Goal: Task Accomplishment & Management: Manage account settings

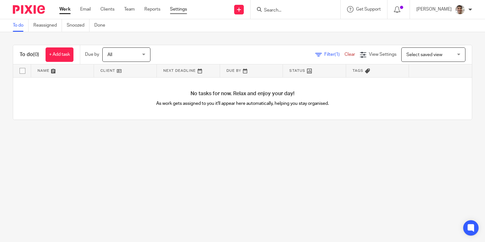
click at [173, 10] on link "Settings" at bounding box center [178, 9] width 17 height 6
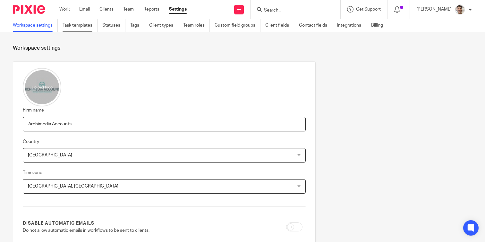
click at [72, 23] on link "Task templates" at bounding box center [80, 25] width 35 height 13
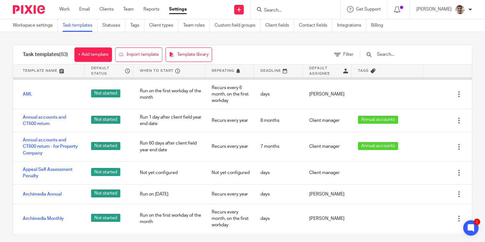
scroll to position [47, 0]
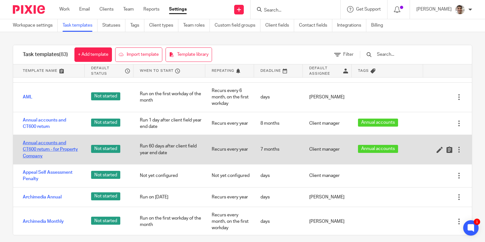
click at [44, 151] on link "Annual accounts and CT600 return - for Property Company" at bounding box center [50, 150] width 55 height 20
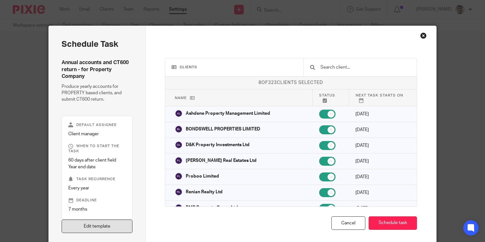
click at [100, 229] on link "Edit template" at bounding box center [97, 227] width 71 height 14
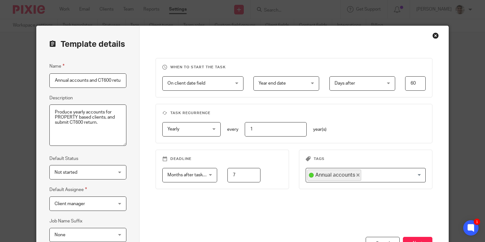
click at [391, 86] on div "Days after Days after" at bounding box center [362, 83] width 66 height 14
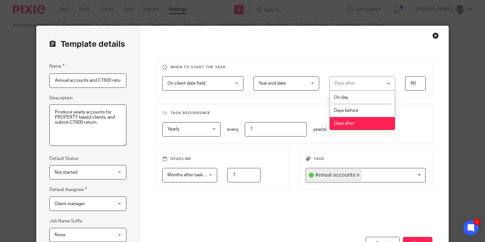
click at [378, 86] on div "Days after Days after" at bounding box center [362, 83] width 66 height 14
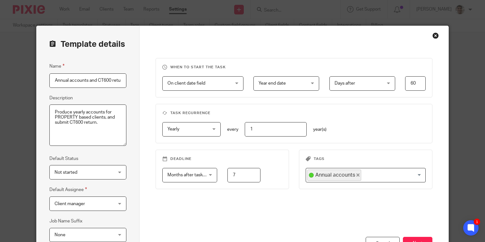
drag, startPoint x: 420, startPoint y: 85, endPoint x: 398, endPoint y: 85, distance: 21.2
click at [402, 85] on div "60 60" at bounding box center [410, 83] width 30 height 14
type input "1"
click at [387, 132] on div "Yearly Yearly No repeat Weekly Monthly Yearly yearly every 1 year(s)" at bounding box center [288, 129] width 273 height 14
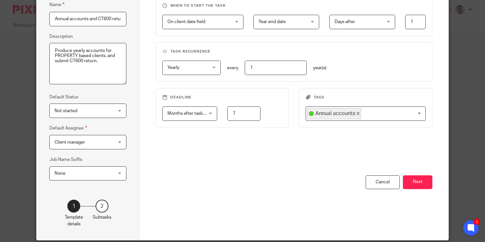
scroll to position [70, 0]
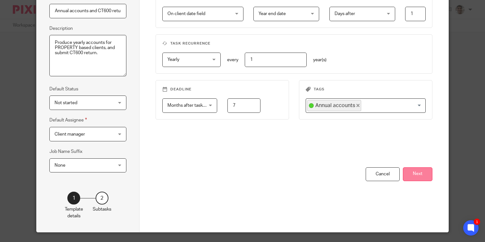
click at [421, 173] on button "Next" at bounding box center [418, 174] width 30 height 14
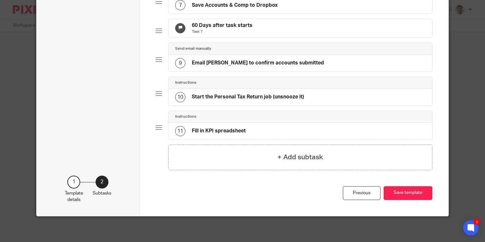
scroll to position [0, 0]
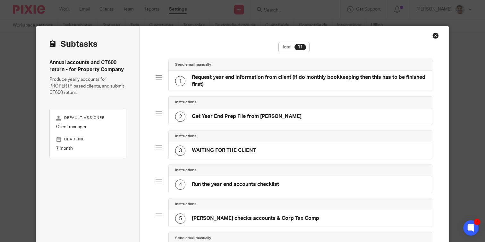
click at [437, 36] on div "Close this dialog window" at bounding box center [435, 35] width 6 height 6
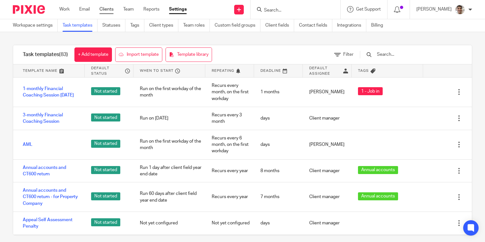
click at [109, 11] on link "Clients" at bounding box center [106, 9] width 14 height 6
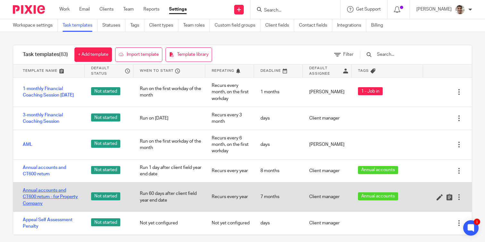
click at [38, 196] on link "Annual accounts and CT600 return - for Property Company" at bounding box center [50, 197] width 55 height 20
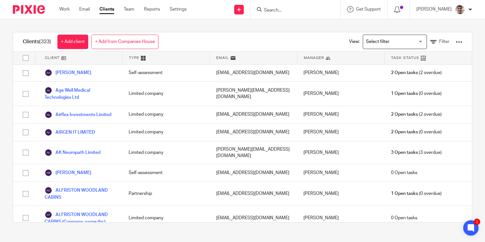
scroll to position [515, 0]
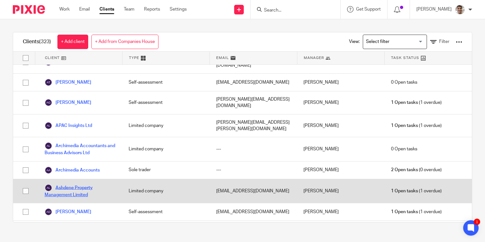
click at [74, 184] on link "Ashdene Property Management Limited" at bounding box center [80, 191] width 71 height 14
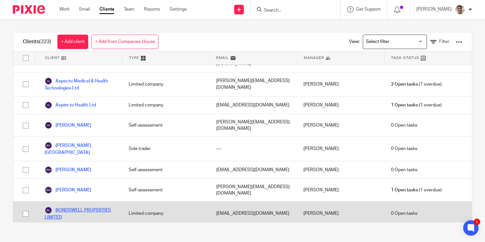
click at [88, 207] on link "BONDSWELL PROPERTIES LIMITED" at bounding box center [80, 214] width 71 height 14
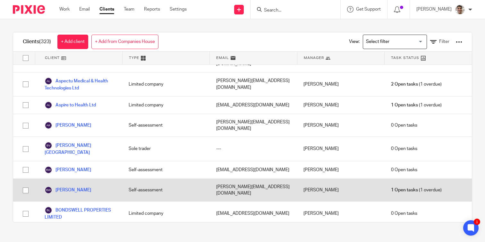
scroll to position [1492, 0]
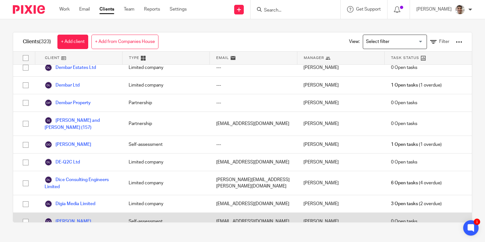
scroll to position [1769, 0]
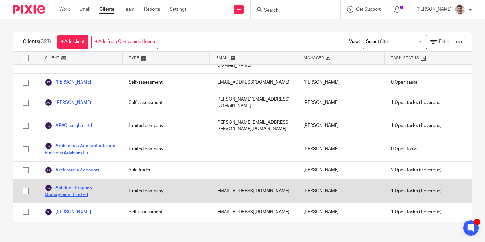
click at [79, 184] on link "Ashdene Property Management Limited" at bounding box center [80, 191] width 71 height 14
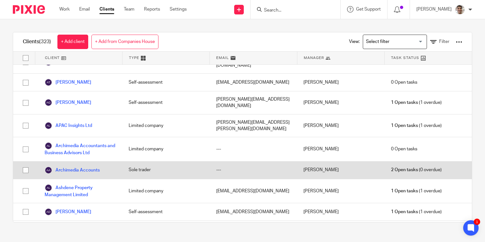
scroll to position [687, 0]
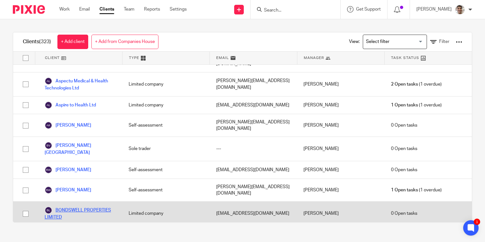
click at [100, 207] on link "BONDSWELL PROPERTIES LIMITED" at bounding box center [80, 214] width 71 height 14
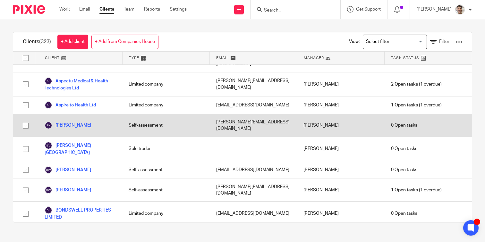
scroll to position [1492, 0]
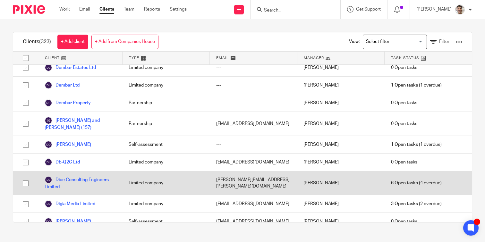
scroll to position [1769, 0]
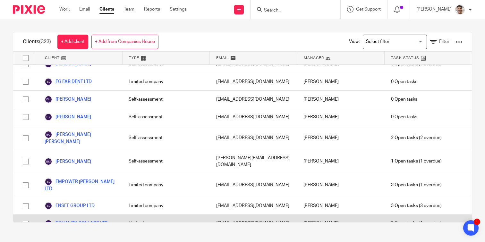
scroll to position [4051, 0]
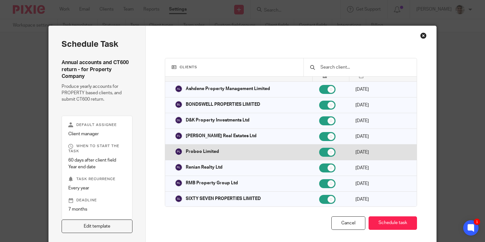
scroll to position [27, 0]
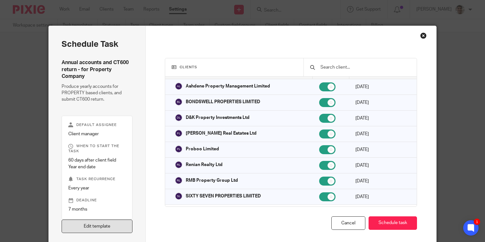
click at [89, 228] on link "Edit template" at bounding box center [97, 227] width 71 height 14
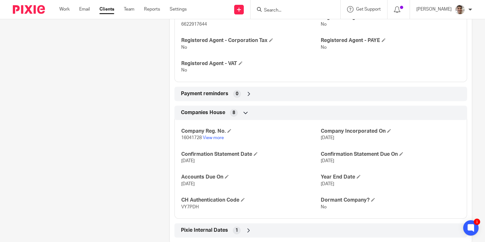
scroll to position [463, 0]
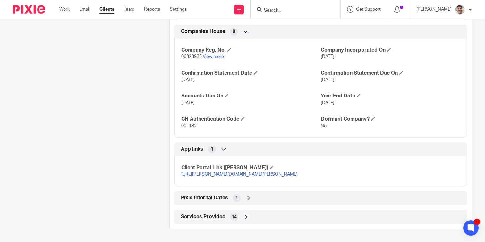
scroll to position [525, 0]
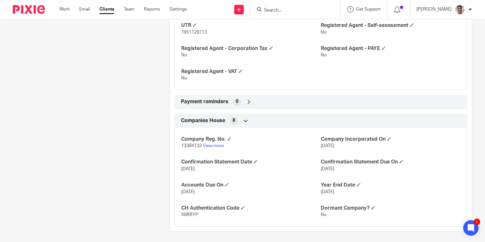
scroll to position [327, 0]
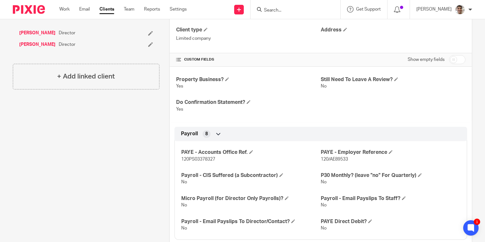
scroll to position [463, 0]
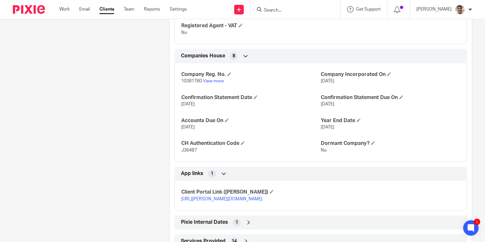
scroll to position [513, 0]
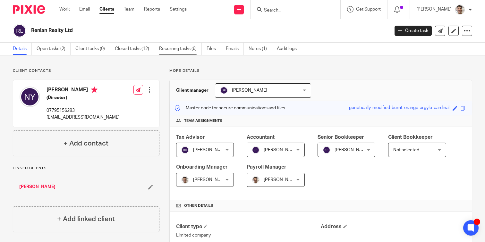
click at [178, 45] on link "Recurring tasks (6)" at bounding box center [180, 49] width 43 height 13
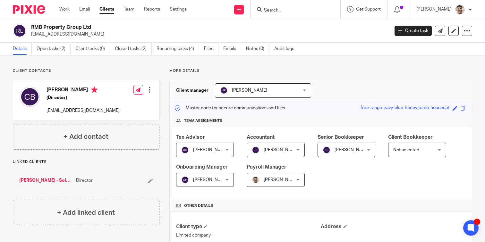
scroll to position [345, 0]
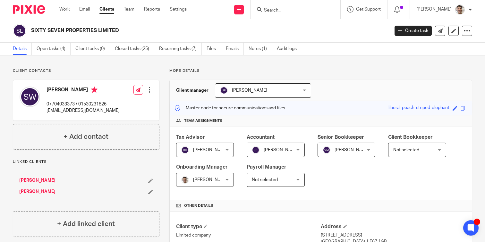
scroll to position [388, 0]
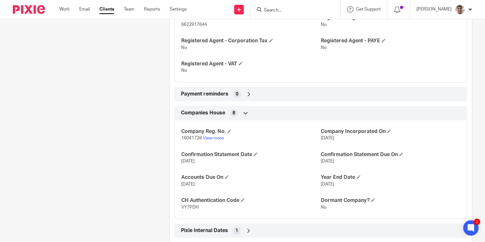
scroll to position [463, 0]
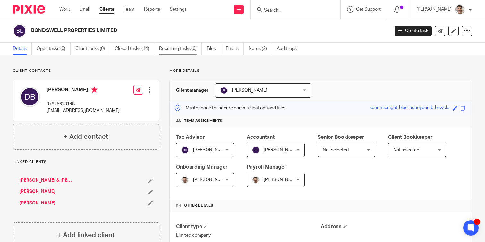
click at [180, 48] on link "Recurring tasks (6)" at bounding box center [180, 49] width 43 height 13
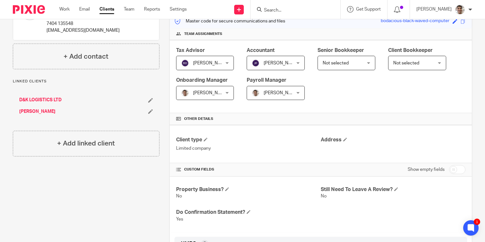
scroll to position [327, 0]
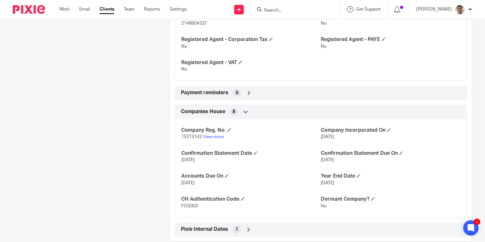
scroll to position [463, 0]
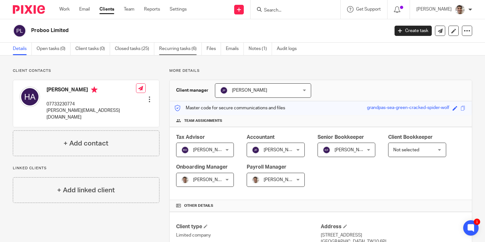
click at [186, 49] on link "Recurring tasks (6)" at bounding box center [180, 49] width 43 height 13
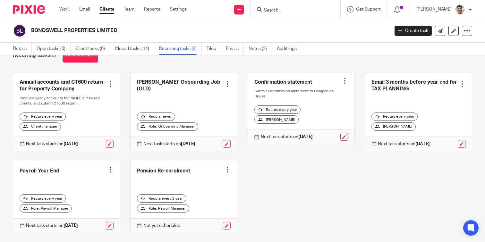
scroll to position [22, 0]
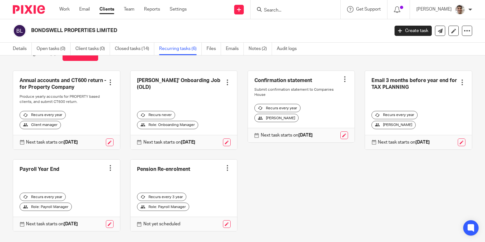
click at [327, 180] on div "Annual accounts and CT600 return - for Property Company Create task Clone templ…" at bounding box center [237, 156] width 469 height 171
click at [343, 180] on div "Annual accounts and CT600 return - for Property Company Create task Clone templ…" at bounding box center [237, 156] width 469 height 171
click at [313, 179] on div "Annual accounts and CT600 return - for Property Company Create task Clone templ…" at bounding box center [237, 156] width 469 height 171
click at [333, 179] on div "Annual accounts and CT600 return - for Property Company Create task Clone templ…" at bounding box center [237, 156] width 469 height 171
click at [332, 187] on div "Annual accounts and CT600 return - for Property Company Create task Clone templ…" at bounding box center [237, 156] width 469 height 171
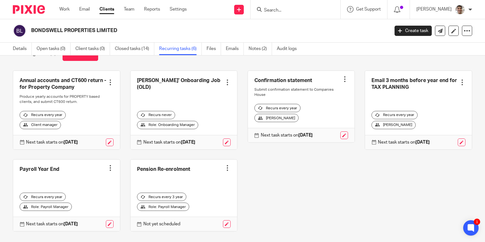
click at [333, 180] on div "Annual accounts and CT600 return - for Property Company Create task Clone templ…" at bounding box center [237, 156] width 469 height 171
click at [270, 218] on div "Annual accounts and CT600 return - for Property Company Create task Clone templ…" at bounding box center [237, 156] width 469 height 171
click at [279, 186] on div "Annual accounts and CT600 return - for Property Company Create task Clone templ…" at bounding box center [237, 156] width 469 height 171
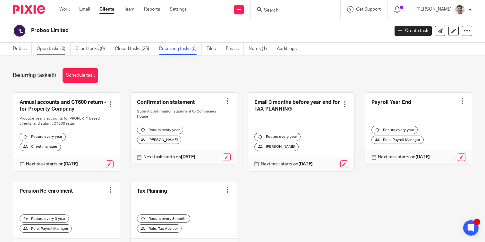
click at [57, 50] on link "Open tasks (0)" at bounding box center [54, 49] width 34 height 13
click at [55, 50] on link "Open tasks (2)" at bounding box center [54, 49] width 34 height 13
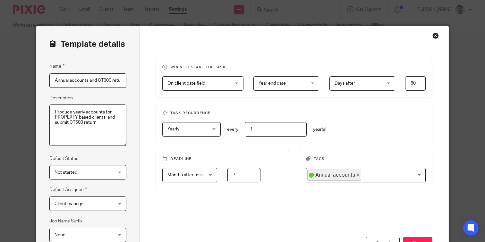
drag, startPoint x: 418, startPoint y: 81, endPoint x: 380, endPoint y: 81, distance: 37.8
click at [387, 81] on div "Year end date Year end date Company incorporated on Confirmation statement date…" at bounding box center [334, 83] width 182 height 14
drag, startPoint x: 422, startPoint y: 84, endPoint x: 398, endPoint y: 84, distance: 24.1
click at [398, 84] on div "60 60" at bounding box center [410, 83] width 30 height 14
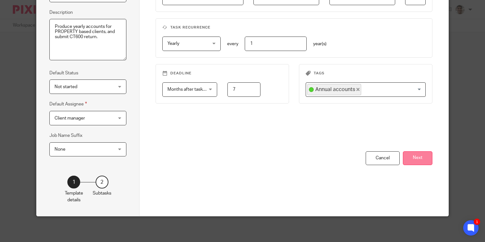
type input "1"
click at [418, 157] on button "Next" at bounding box center [418, 158] width 30 height 14
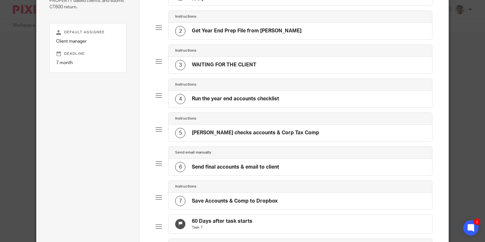
scroll to position [287, 0]
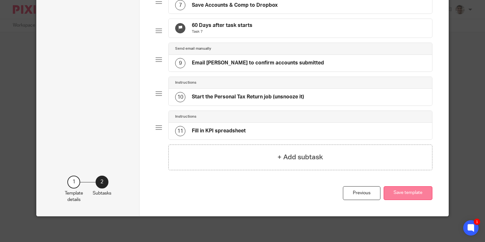
click at [405, 191] on button "Save template" at bounding box center [408, 193] width 49 height 14
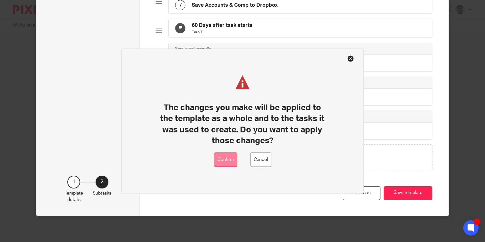
click at [226, 158] on button "Confirm" at bounding box center [225, 160] width 23 height 14
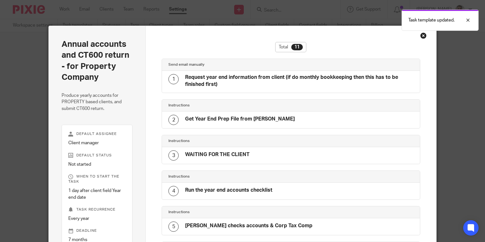
click at [424, 37] on div "Close this dialog window" at bounding box center [423, 35] width 6 height 6
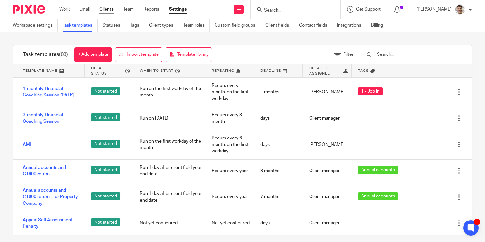
click at [109, 9] on link "Clients" at bounding box center [106, 9] width 14 height 6
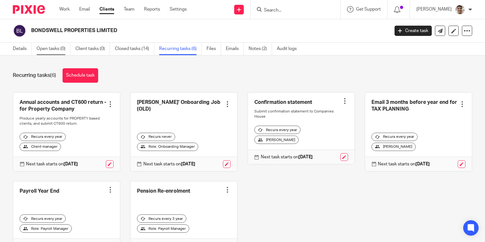
click at [56, 50] on link "Open tasks (0)" at bounding box center [54, 49] width 34 height 13
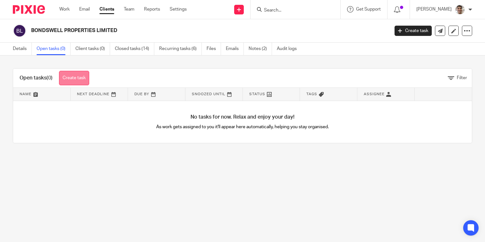
click at [76, 78] on link "Create task" at bounding box center [74, 78] width 30 height 14
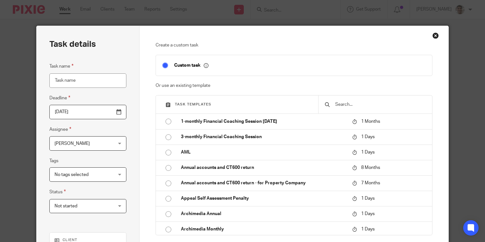
click at [358, 104] on input "text" at bounding box center [380, 104] width 91 height 7
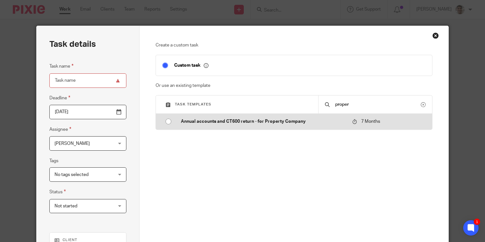
type input "proper"
click at [236, 123] on p "Annual accounts and CT600 return - for Property Company" at bounding box center [263, 121] width 165 height 6
type input "[DATE]"
type input "Annual accounts and CT600 return - for Property Company"
checkbox input "false"
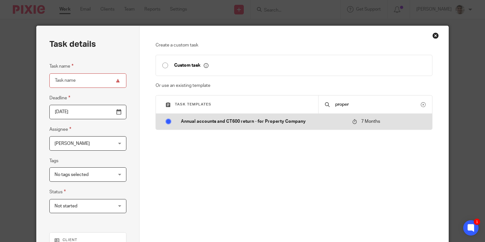
radio input "true"
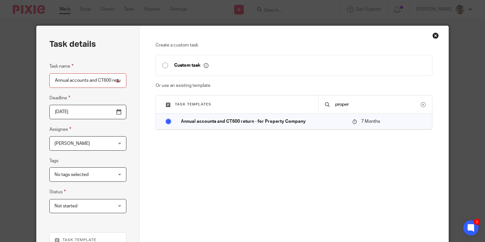
click at [101, 146] on span "[PERSON_NAME]" at bounding box center [83, 143] width 57 height 13
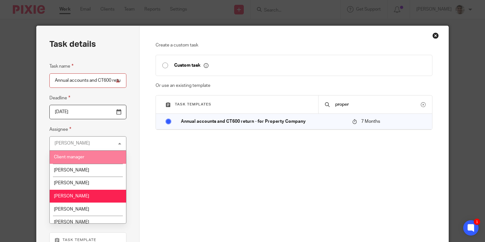
click at [81, 157] on span "Client manager" at bounding box center [69, 157] width 30 height 4
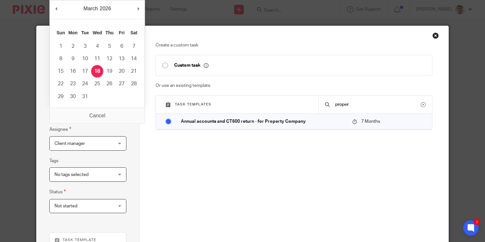
click at [119, 112] on input "2026-03-18" at bounding box center [87, 112] width 77 height 14
type input "2025-09-01"
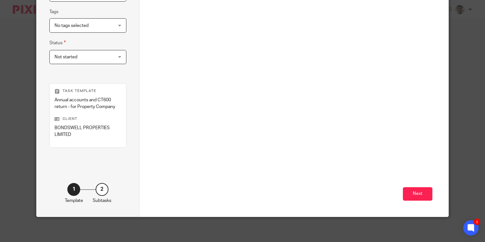
scroll to position [151, 0]
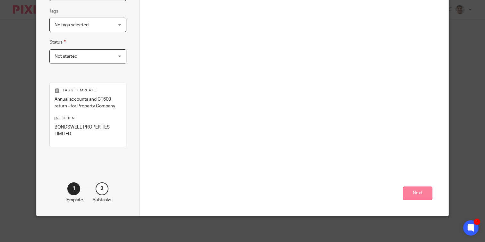
click at [421, 196] on button "Next" at bounding box center [418, 194] width 30 height 14
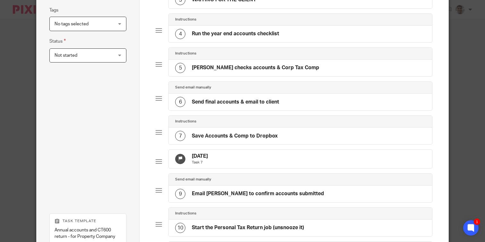
scroll to position [287, 0]
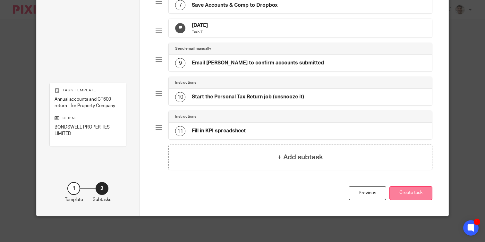
click at [410, 191] on button "Create task" at bounding box center [410, 193] width 43 height 14
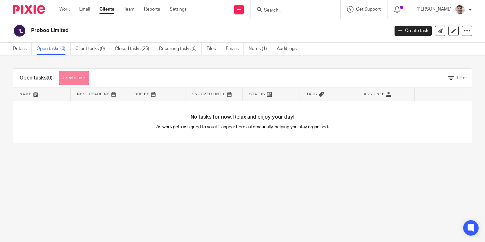
click at [81, 78] on link "Create task" at bounding box center [74, 78] width 30 height 14
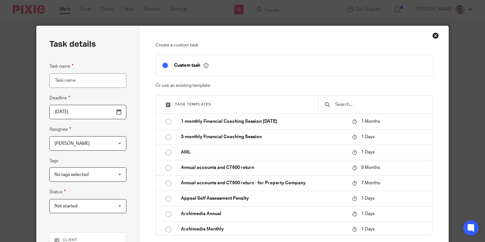
click at [120, 114] on input "[DATE]" at bounding box center [87, 112] width 77 height 14
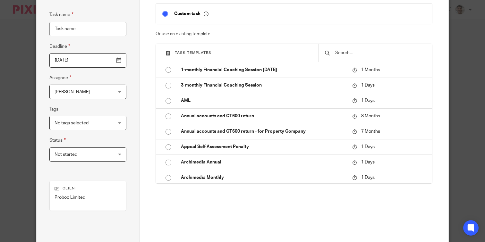
scroll to position [57, 0]
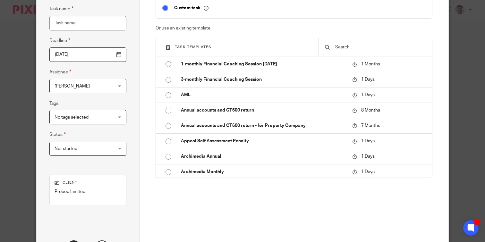
click at [121, 58] on input "[DATE]" at bounding box center [87, 54] width 77 height 14
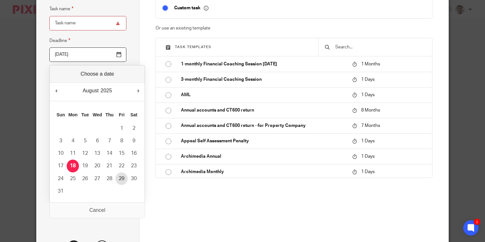
type input "[DATE]"
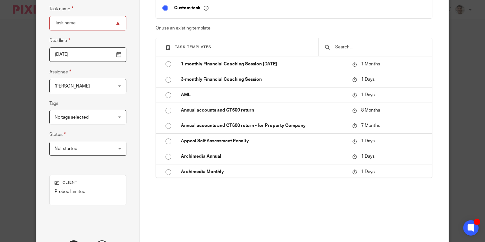
click at [279, 211] on div "Create a custom task Custom task Or use an existing template Task templates 1-m…" at bounding box center [294, 100] width 276 height 230
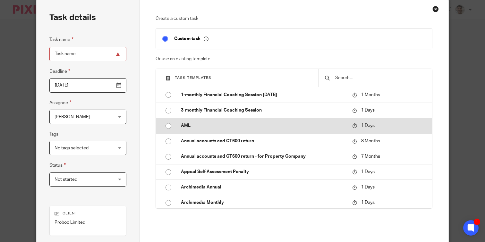
scroll to position [11, 0]
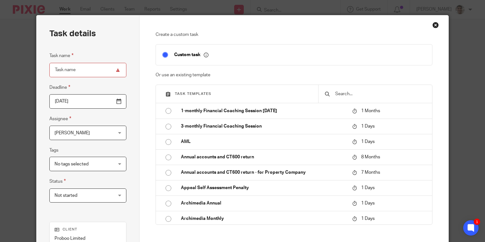
click at [111, 132] on span "[PERSON_NAME]" at bounding box center [83, 132] width 57 height 13
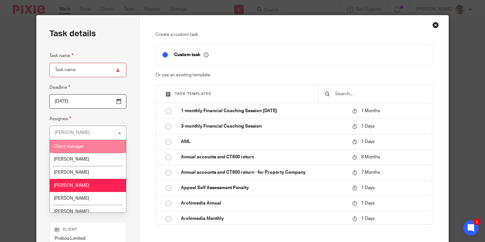
click at [76, 148] on span "Client manager" at bounding box center [69, 146] width 30 height 4
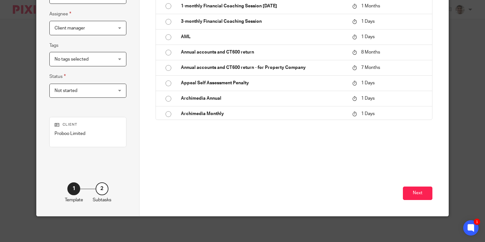
scroll to position [0, 0]
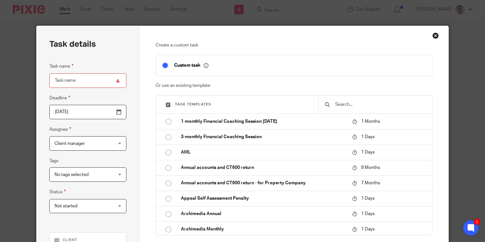
click at [369, 105] on input "text" at bounding box center [380, 104] width 91 height 7
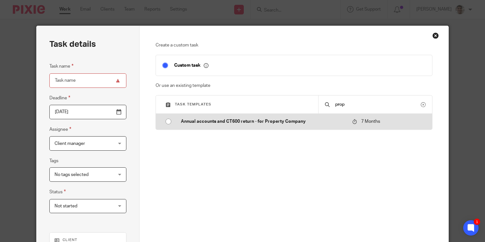
type input "prop"
click at [284, 121] on p "Annual accounts and CT600 return - for Property Company" at bounding box center [263, 121] width 165 height 6
type input "2026-03-18"
type input "Annual accounts and CT600 return - for Property Company"
checkbox input "false"
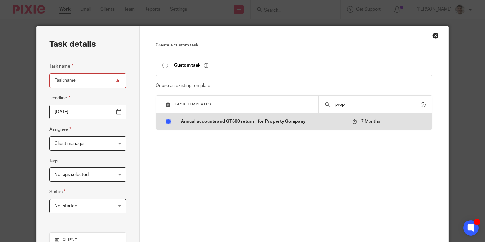
radio input "true"
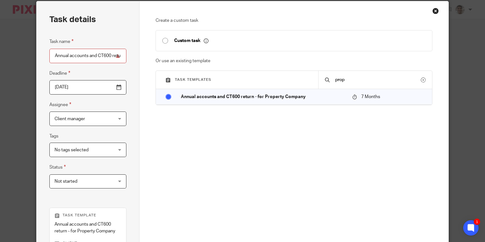
scroll to position [29, 0]
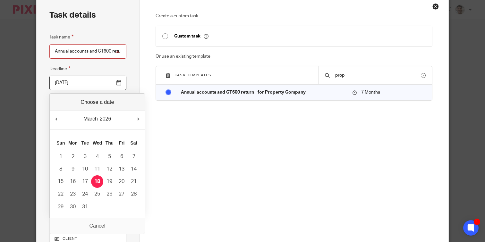
click at [117, 81] on input "[DATE]" at bounding box center [87, 83] width 77 height 14
type input "2025-08-29"
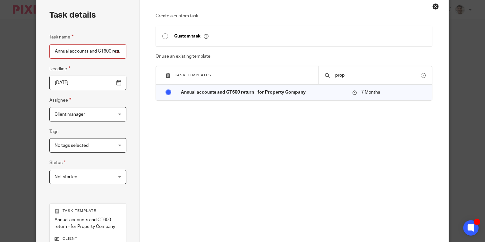
scroll to position [144, 0]
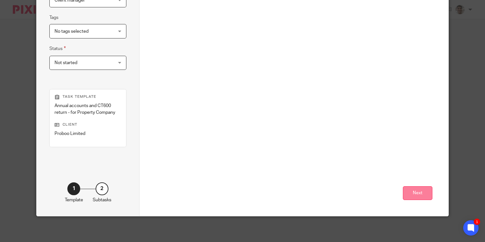
click at [417, 198] on button "Next" at bounding box center [418, 193] width 30 height 14
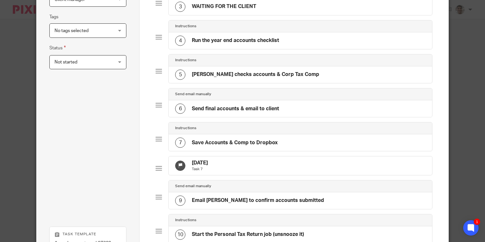
scroll to position [287, 0]
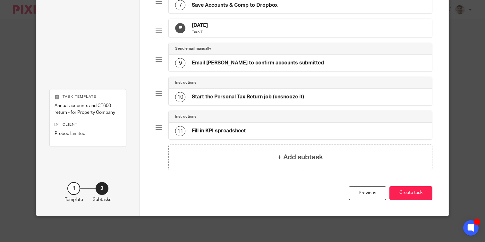
click at [419, 200] on div "Previous Create task" at bounding box center [294, 201] width 276 height 30
click at [420, 189] on button "Create task" at bounding box center [410, 193] width 43 height 14
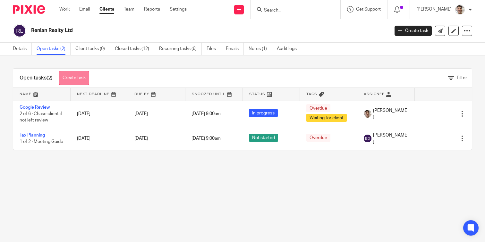
click at [72, 78] on link "Create task" at bounding box center [74, 78] width 30 height 14
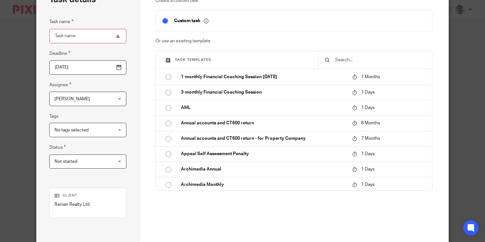
scroll to position [59, 0]
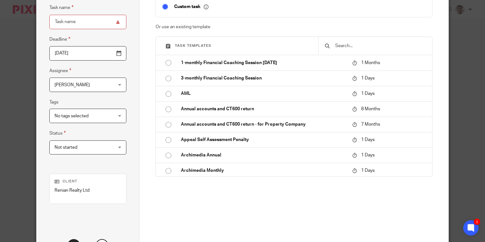
click at [353, 49] on input "text" at bounding box center [380, 45] width 91 height 7
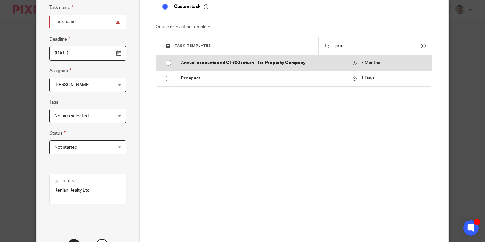
type input "pro"
click at [264, 58] on td "Annual accounts and CT600 return - for Property Company" at bounding box center [261, 62] width 174 height 15
type input "2026-03-18"
type input "Annual accounts and CT600 return - for Property Company"
checkbox input "false"
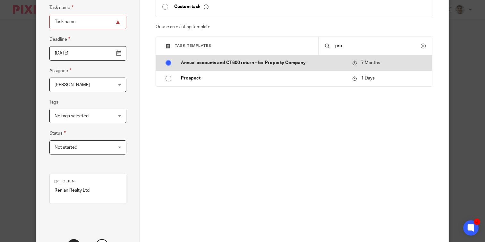
radio input "true"
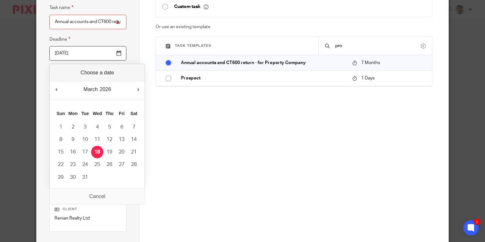
click at [100, 51] on input "2026-03-18" at bounding box center [87, 53] width 77 height 14
type input "2025-08-31"
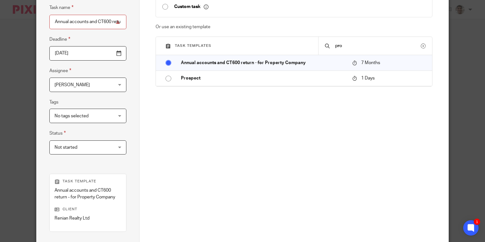
click at [101, 84] on span "[PERSON_NAME]" at bounding box center [83, 84] width 57 height 13
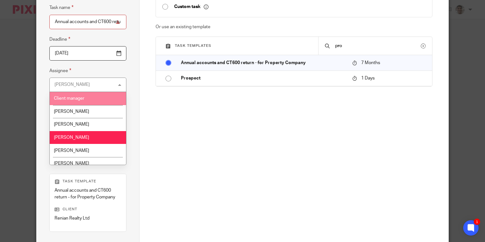
click at [83, 100] on span "Client manager" at bounding box center [69, 98] width 30 height 4
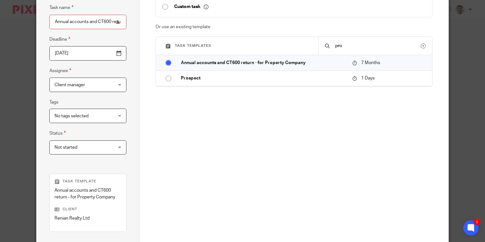
click at [260, 143] on div "Create a custom task Custom task Or use an existing template Task templates pro…" at bounding box center [294, 82] width 276 height 199
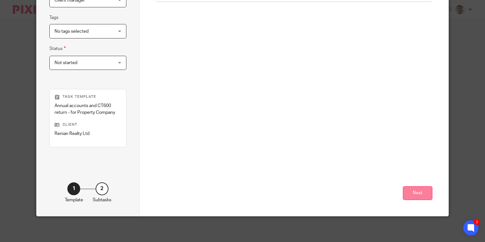
click at [419, 196] on button "Next" at bounding box center [418, 193] width 30 height 14
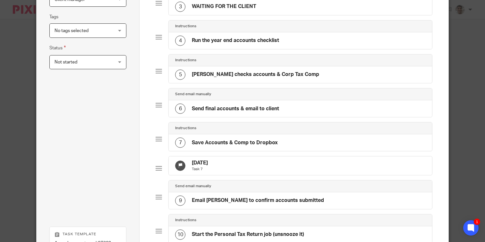
scroll to position [287, 0]
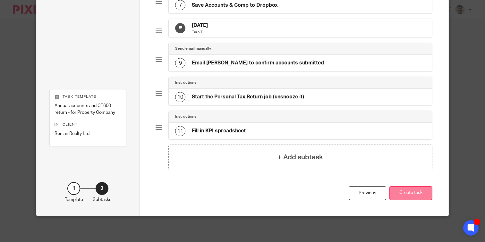
click at [407, 194] on button "Create task" at bounding box center [410, 193] width 43 height 14
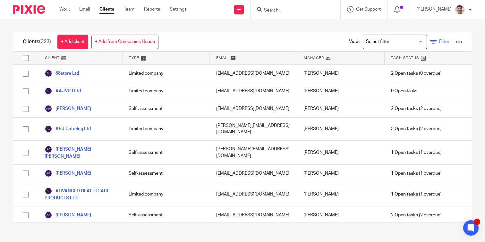
click at [440, 43] on span "Filter" at bounding box center [444, 41] width 10 height 4
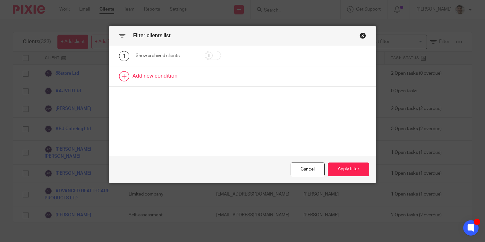
click at [157, 77] on link at bounding box center [242, 76] width 266 height 20
click at [160, 82] on div "Field" at bounding box center [162, 78] width 43 height 13
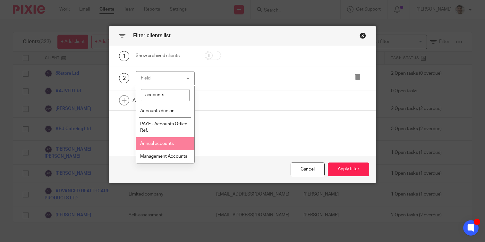
type input "accounts"
click at [174, 145] on li "Annual accounts" at bounding box center [165, 143] width 58 height 13
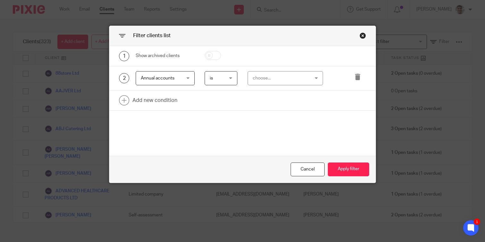
click at [289, 80] on div "choose..." at bounding box center [281, 78] width 56 height 13
click at [251, 130] on div "1 Show archived clients 2 Annual accounts Annual accounts Name Email Client typ…" at bounding box center [242, 101] width 266 height 110
click at [361, 37] on div "Close this dialog window" at bounding box center [363, 35] width 6 height 6
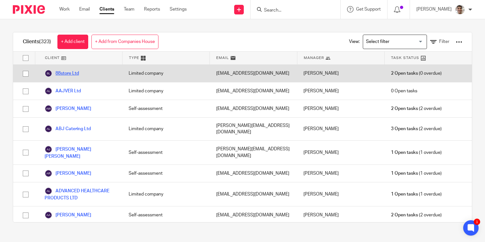
click at [68, 74] on link "88store Ltd" at bounding box center [62, 74] width 34 height 8
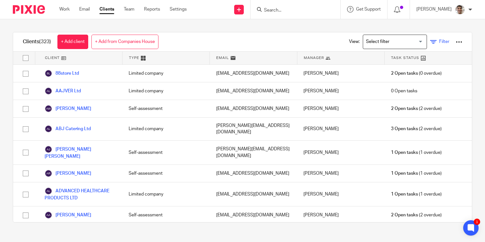
click at [437, 41] on link "Filter" at bounding box center [439, 41] width 19 height 7
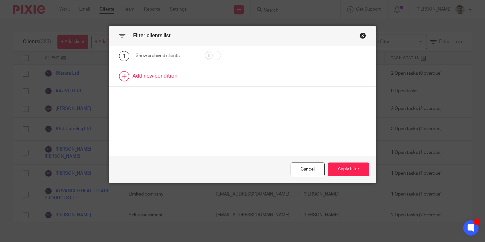
click at [157, 75] on link at bounding box center [242, 76] width 266 height 20
click at [171, 79] on div "Field" at bounding box center [162, 78] width 43 height 13
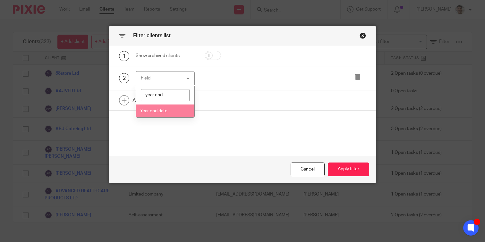
type input "year end"
click at [158, 113] on span "Year end date" at bounding box center [153, 111] width 27 height 4
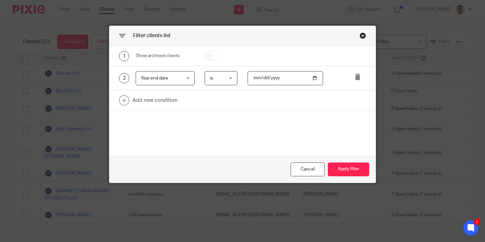
click at [296, 78] on input "date" at bounding box center [286, 78] width 76 height 14
type input "2025-05-31"
click at [352, 171] on button "Apply filter" at bounding box center [348, 170] width 41 height 14
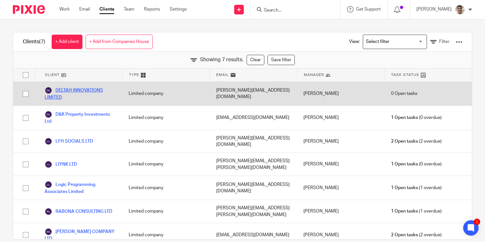
click at [91, 90] on link "DELTAH INNOVATIONS LIMITED" at bounding box center [80, 94] width 71 height 14
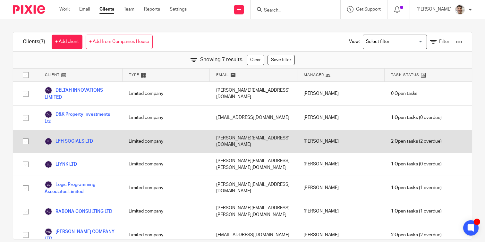
click at [77, 138] on link "LFH SOCIALS LTD" at bounding box center [69, 142] width 48 height 8
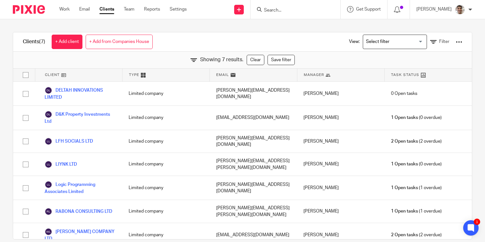
click at [388, 39] on input "Search for option" at bounding box center [393, 41] width 59 height 11
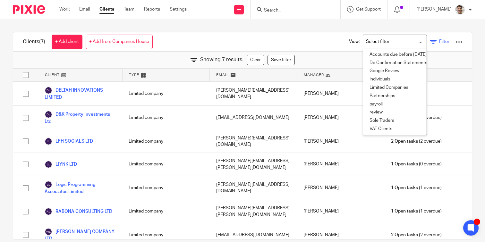
click at [442, 40] on span "Filter" at bounding box center [444, 41] width 10 height 4
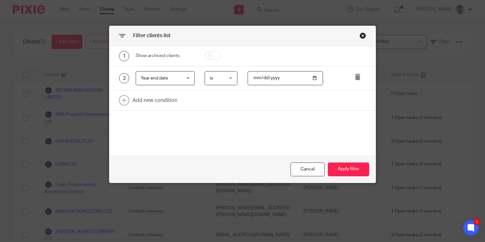
click at [255, 78] on input "2025-05-31" at bounding box center [286, 78] width 76 height 14
type input "2025-05-30"
type input "2025-06-30"
click at [352, 174] on button "Apply filter" at bounding box center [348, 170] width 41 height 14
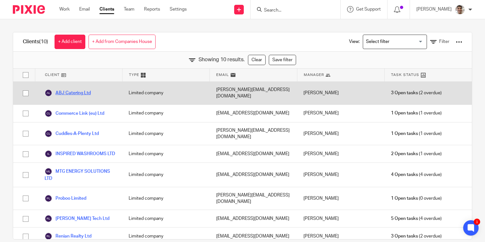
click at [78, 89] on link "ABJ Catering Ltd" at bounding box center [68, 93] width 46 height 8
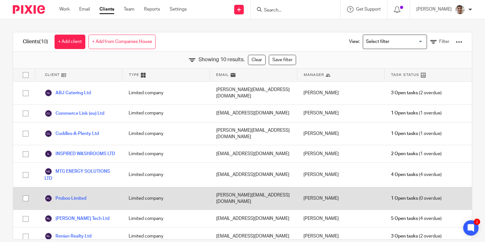
scroll to position [25, 0]
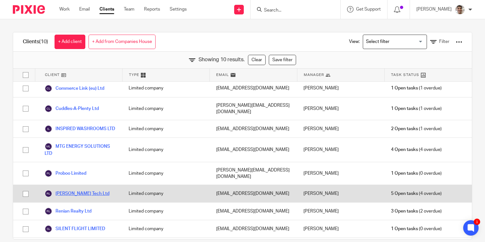
click at [71, 190] on link "RAO Tech Ltd" at bounding box center [77, 194] width 65 height 8
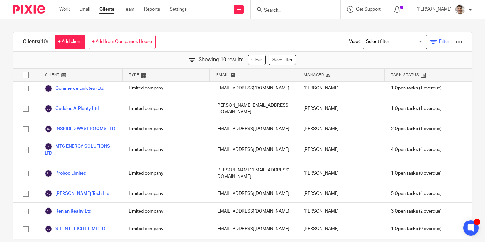
click at [437, 42] on icon at bounding box center [433, 42] width 6 height 6
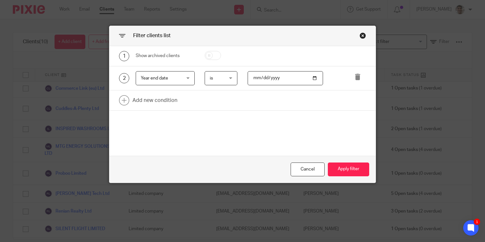
click at [254, 79] on input "2025-06-30" at bounding box center [286, 78] width 76 height 14
type input "2025-06-03"
type input "2025-07-31"
click at [351, 170] on button "Apply filter" at bounding box center [348, 170] width 41 height 14
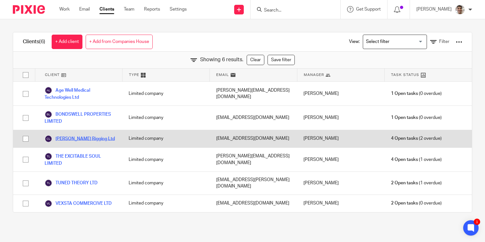
click at [89, 139] on link "Chris Howell Rigging Ltd" at bounding box center [80, 139] width 70 height 8
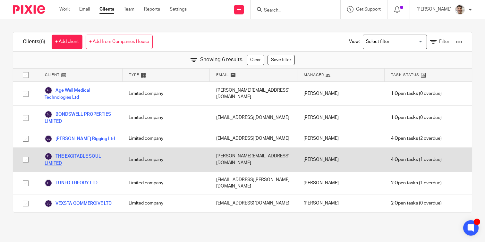
click at [80, 156] on link "THE EXCITABLE SOUL LIMITED" at bounding box center [80, 160] width 71 height 14
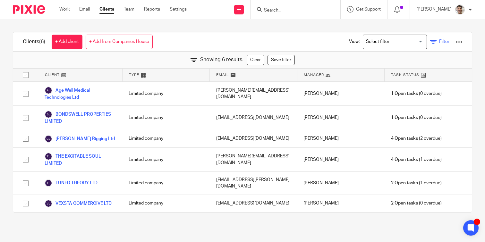
click at [438, 41] on link "Filter" at bounding box center [439, 41] width 19 height 7
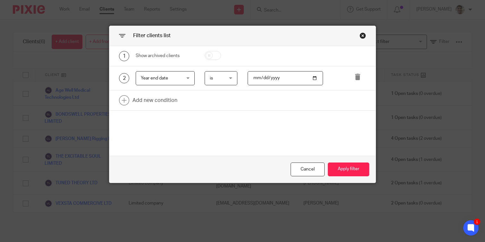
click at [256, 80] on input "2025-07-31" at bounding box center [286, 78] width 76 height 14
type input "2025-07-31"
type input "2025-08-31"
click at [352, 171] on button "Apply filter" at bounding box center [348, 170] width 41 height 14
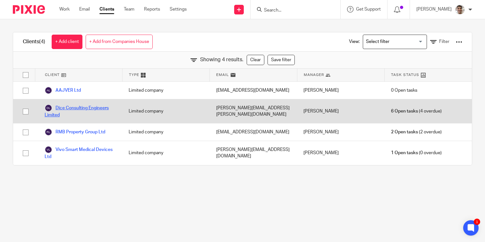
click at [94, 109] on link "Dice Consulting Engineers Limited" at bounding box center [80, 111] width 71 height 14
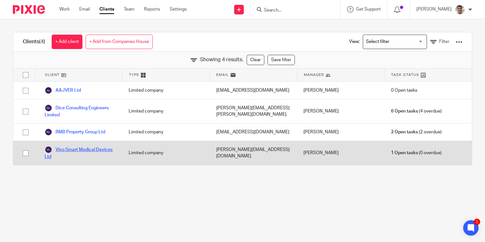
click at [95, 150] on link "Vivo Smart Medical Devices Ltd" at bounding box center [80, 153] width 71 height 14
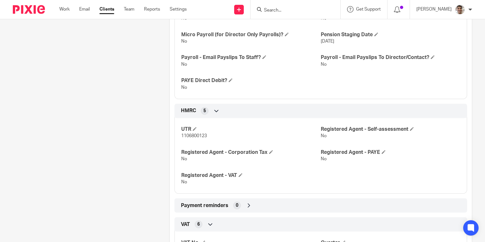
scroll to position [630, 0]
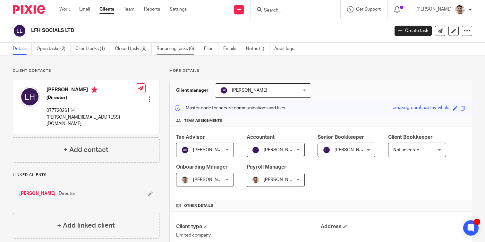
click at [175, 47] on link "Recurring tasks (6)" at bounding box center [178, 49] width 43 height 13
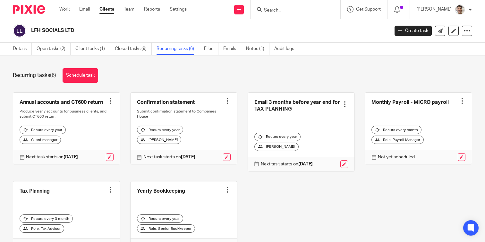
click at [237, 77] on div "Recurring tasks (6) Schedule task" at bounding box center [242, 75] width 459 height 14
click at [247, 76] on div "Recurring tasks (6) Schedule task" at bounding box center [242, 75] width 459 height 14
click at [41, 49] on link "Open tasks (2)" at bounding box center [54, 49] width 34 height 13
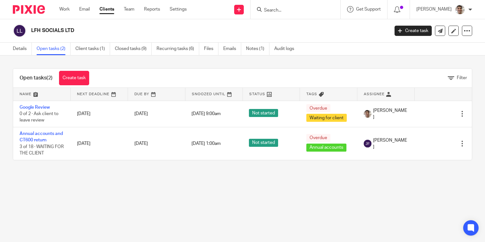
click at [161, 199] on main "LFH SOCIALS LTD Create task Update from Companies House Export data Merge Archi…" at bounding box center [242, 121] width 485 height 242
click at [183, 192] on main "LFH SOCIALS LTD Create task Update from Companies House Export data Merge Archi…" at bounding box center [242, 121] width 485 height 242
click at [232, 203] on main "LFH SOCIALS LTD Create task Update from Companies House Export data Merge Archi…" at bounding box center [242, 121] width 485 height 242
click at [244, 203] on main "LFH SOCIALS LTD Create task Update from Companies House Export data Merge Archi…" at bounding box center [242, 121] width 485 height 242
click at [223, 202] on main "LFH SOCIALS LTD Create task Update from Companies House Export data Merge Archi…" at bounding box center [242, 121] width 485 height 242
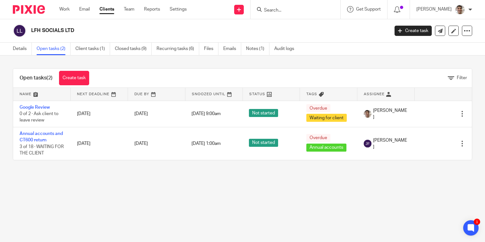
click at [234, 200] on main "LFH SOCIALS LTD Create task Update from Companies House Export data Merge Archi…" at bounding box center [242, 121] width 485 height 242
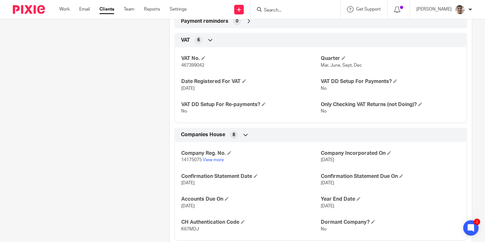
scroll to position [636, 0]
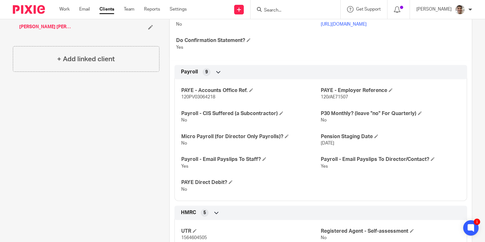
scroll to position [0, 0]
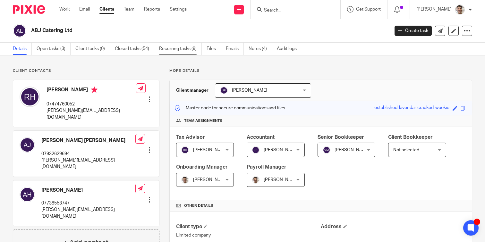
click at [186, 49] on link "Recurring tasks (9)" at bounding box center [180, 49] width 43 height 13
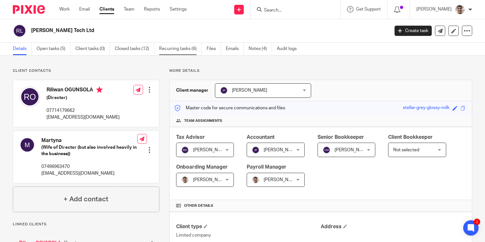
click at [186, 52] on link "Recurring tasks (6)" at bounding box center [180, 49] width 43 height 13
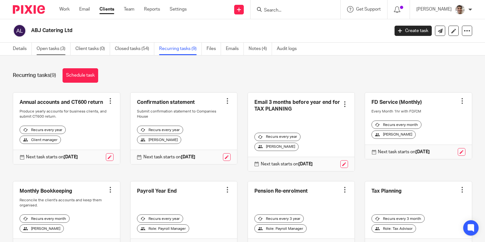
click at [52, 47] on link "Open tasks (3)" at bounding box center [54, 49] width 34 height 13
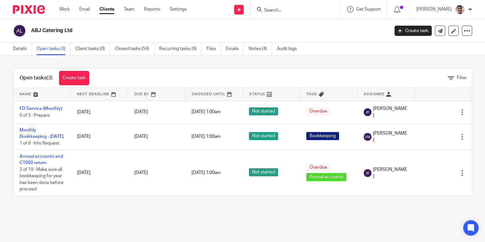
click at [167, 209] on div "Open tasks (3) Create task Filter Name Next Deadline Due By Snoozed Until Statu…" at bounding box center [242, 132] width 485 height 154
click at [200, 209] on div "Open tasks (3) Create task Filter Name Next Deadline Due By Snoozed Until Statu…" at bounding box center [242, 132] width 485 height 154
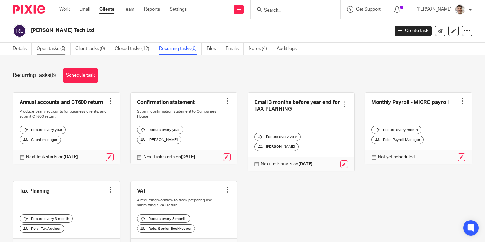
click at [54, 48] on link "Open tasks (5)" at bounding box center [54, 49] width 34 height 13
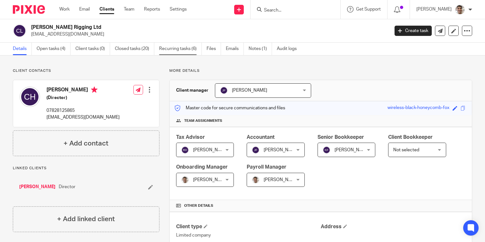
click at [181, 48] on link "Recurring tasks (6)" at bounding box center [180, 49] width 43 height 13
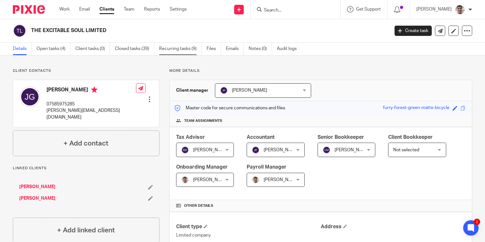
click at [184, 48] on link "Recurring tasks (9)" at bounding box center [180, 49] width 43 height 13
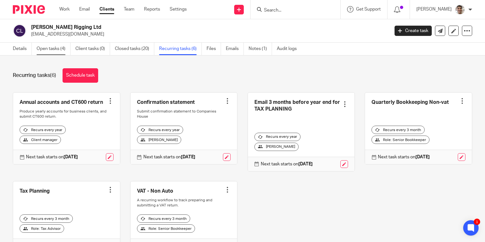
click at [54, 49] on link "Open tasks (4)" at bounding box center [54, 49] width 34 height 13
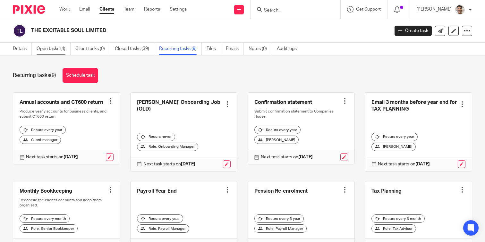
click at [56, 46] on link "Open tasks (4)" at bounding box center [54, 49] width 34 height 13
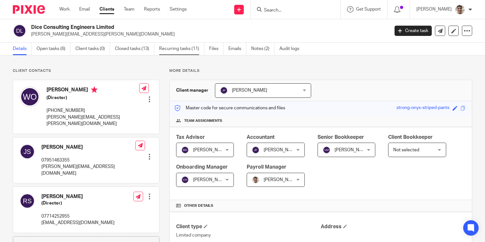
click at [185, 47] on link "Recurring tasks (11)" at bounding box center [181, 49] width 45 height 13
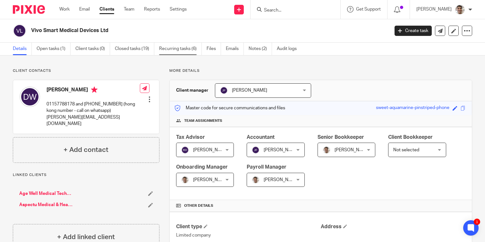
click at [181, 51] on link "Recurring tasks (6)" at bounding box center [180, 49] width 43 height 13
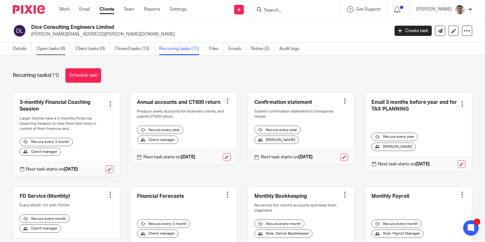
click at [55, 49] on link "Open tasks (6)" at bounding box center [54, 49] width 34 height 13
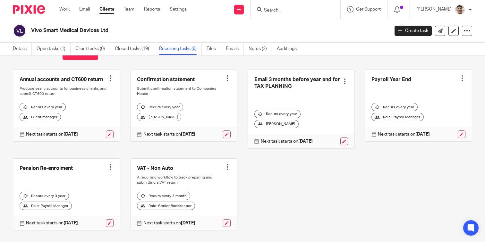
scroll to position [28, 0]
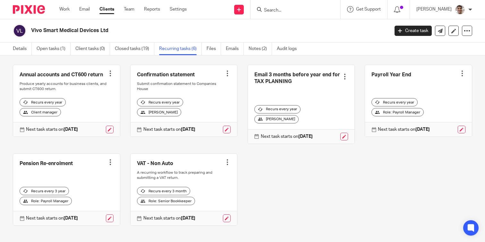
click at [280, 181] on div "Annual accounts and CT600 return Create task Clone template Recalculate schedul…" at bounding box center [237, 150] width 469 height 171
click at [54, 47] on link "Open tasks (1)" at bounding box center [54, 49] width 34 height 13
